Goal: Task Accomplishment & Management: Manage account settings

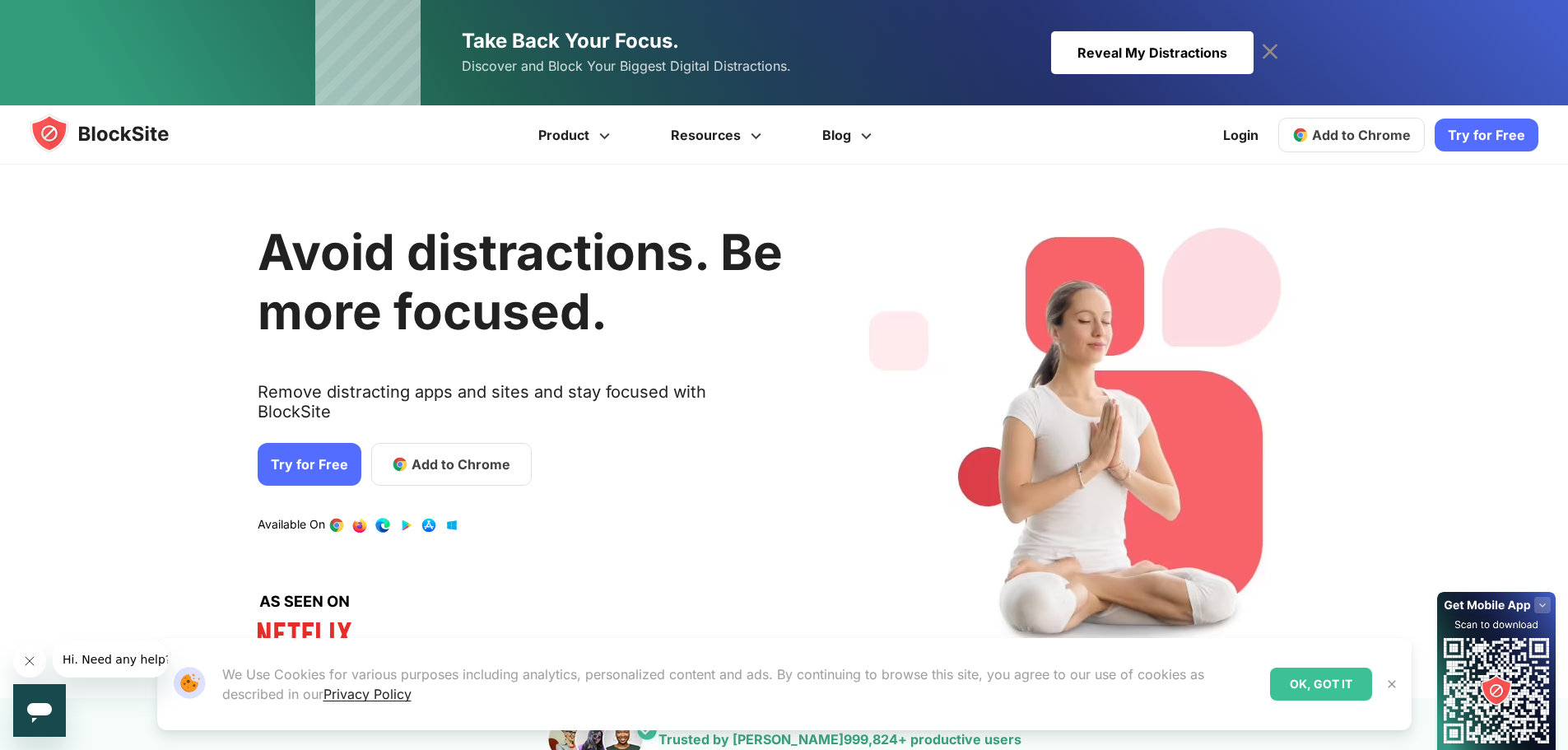
click at [426, 409] on text "Remove distracting apps and sites and stay focused with BlockSite" at bounding box center [520, 408] width 525 height 53
click at [1238, 138] on link "Login" at bounding box center [1240, 135] width 55 height 39
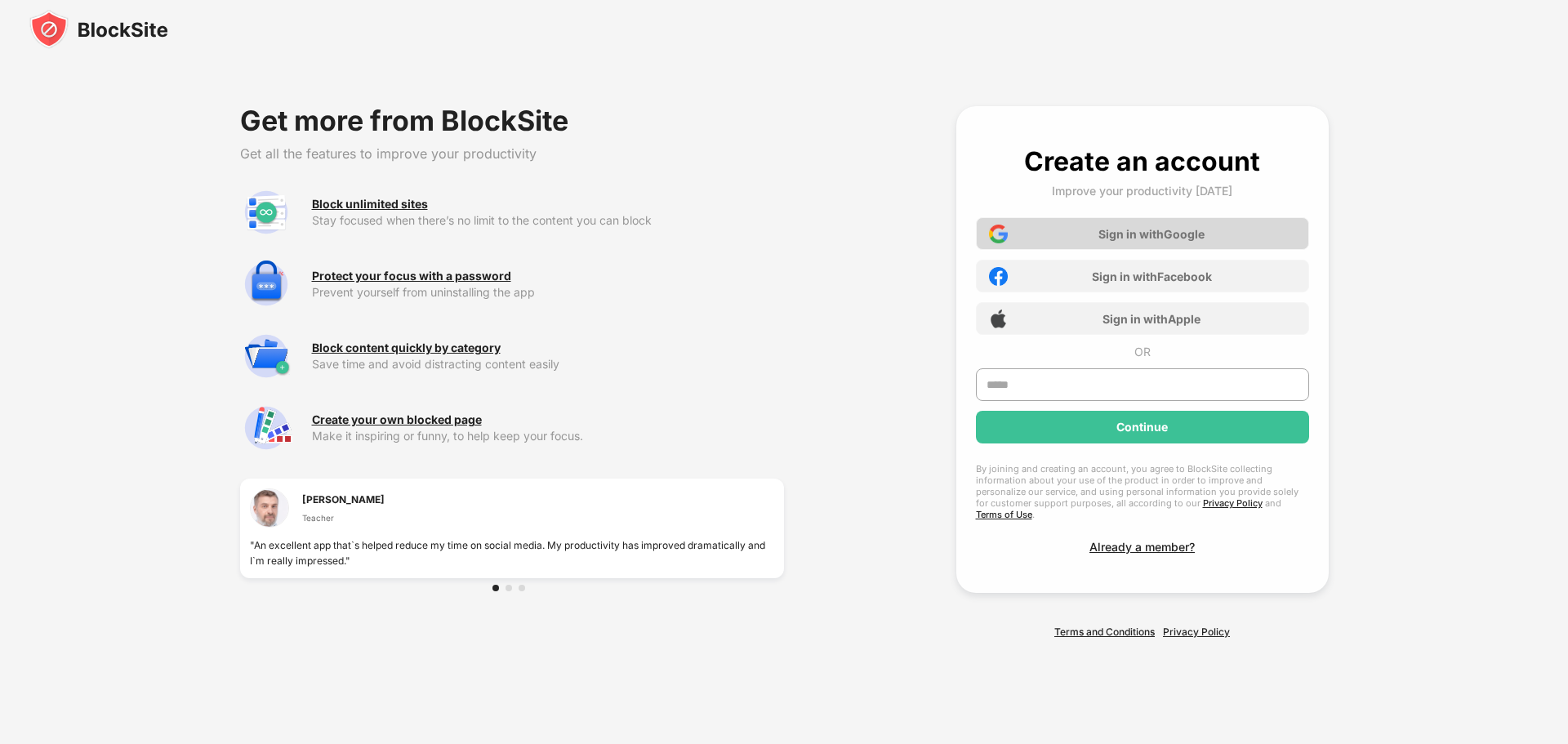
click at [1165, 234] on div "Sign in with Google" at bounding box center [1152, 234] width 106 height 14
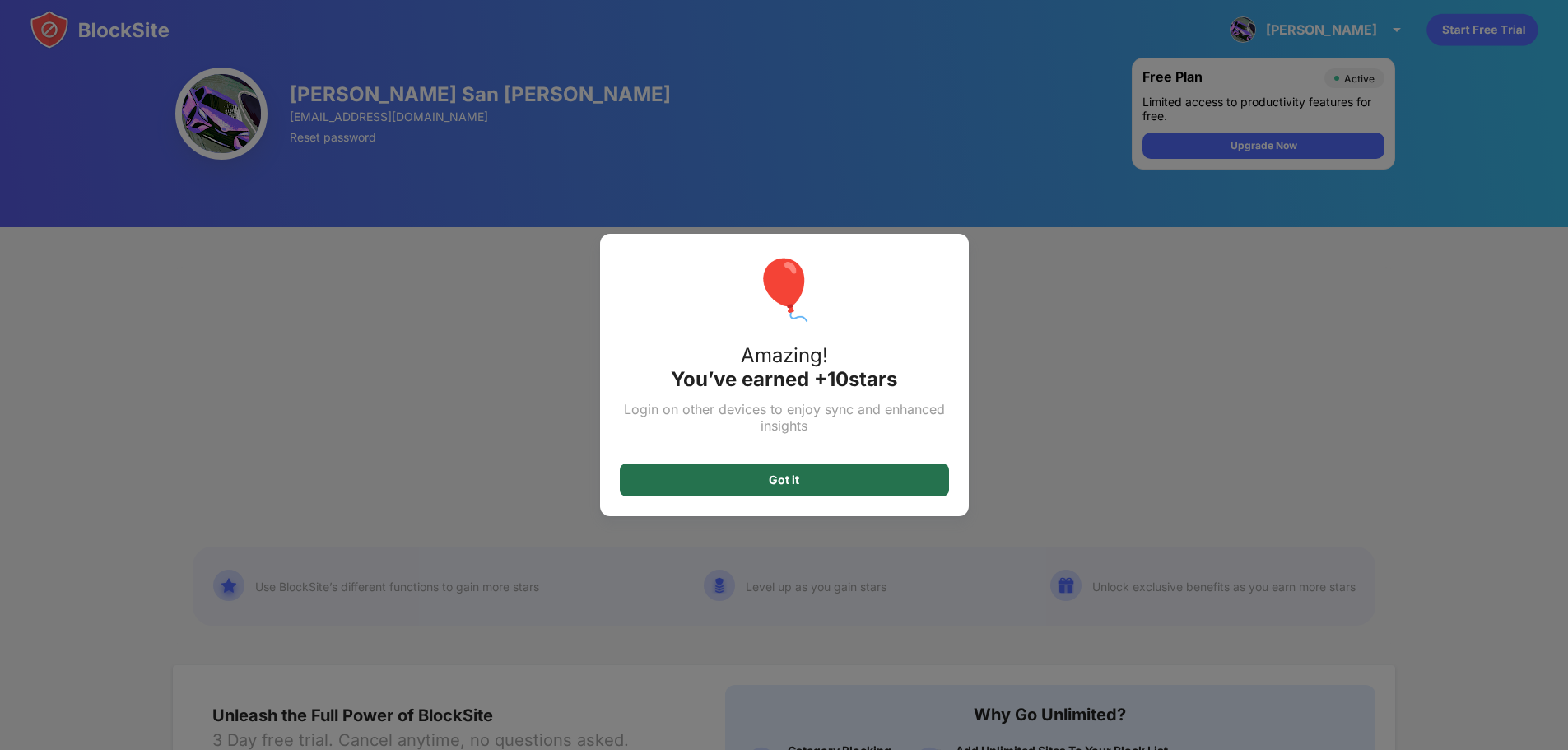
click at [912, 484] on div "Got it" at bounding box center [784, 479] width 329 height 33
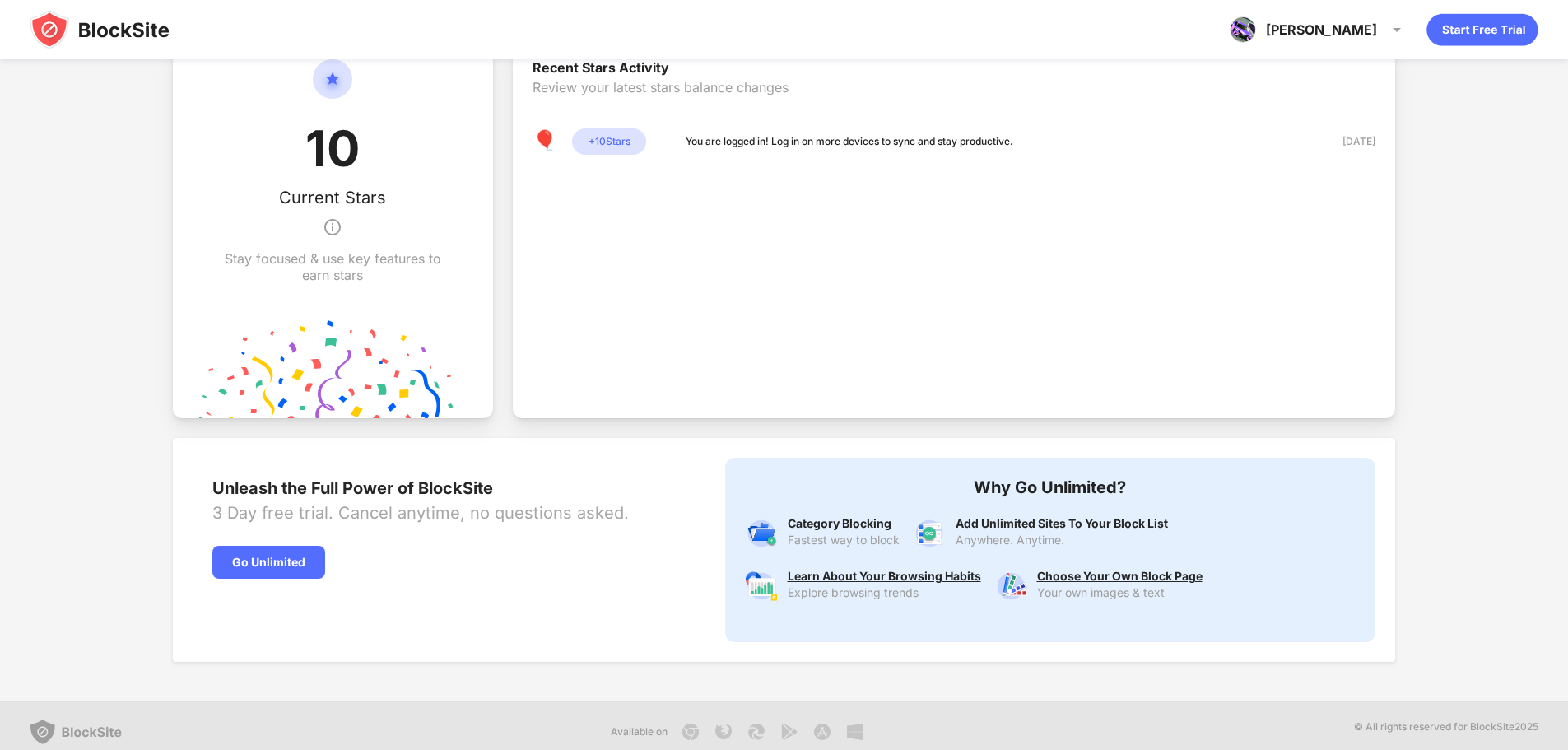
scroll to position [484, 0]
